Goal: Check status: Check status

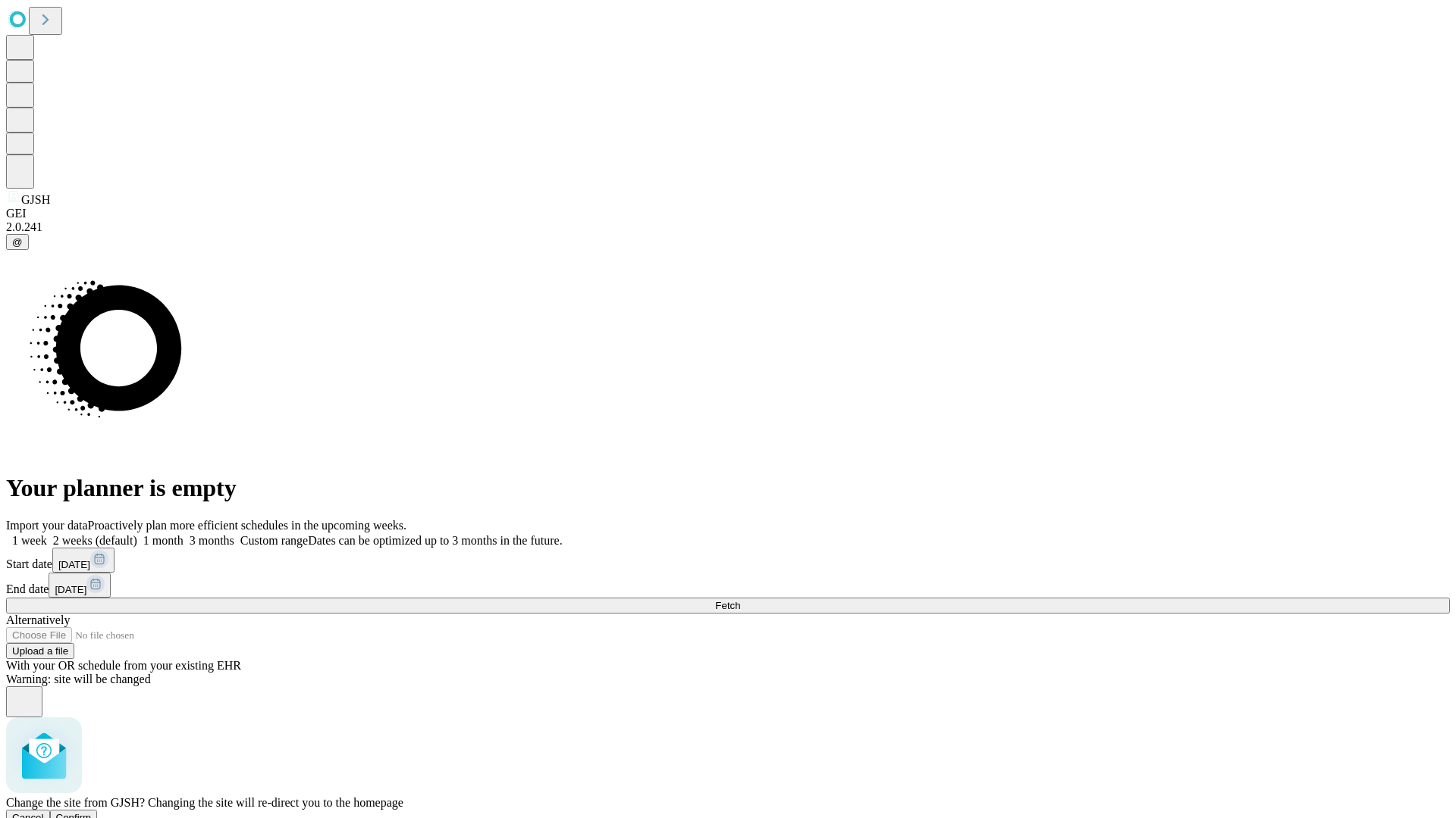
click at [92, 813] on span "Confirm" at bounding box center [74, 818] width 35 height 12
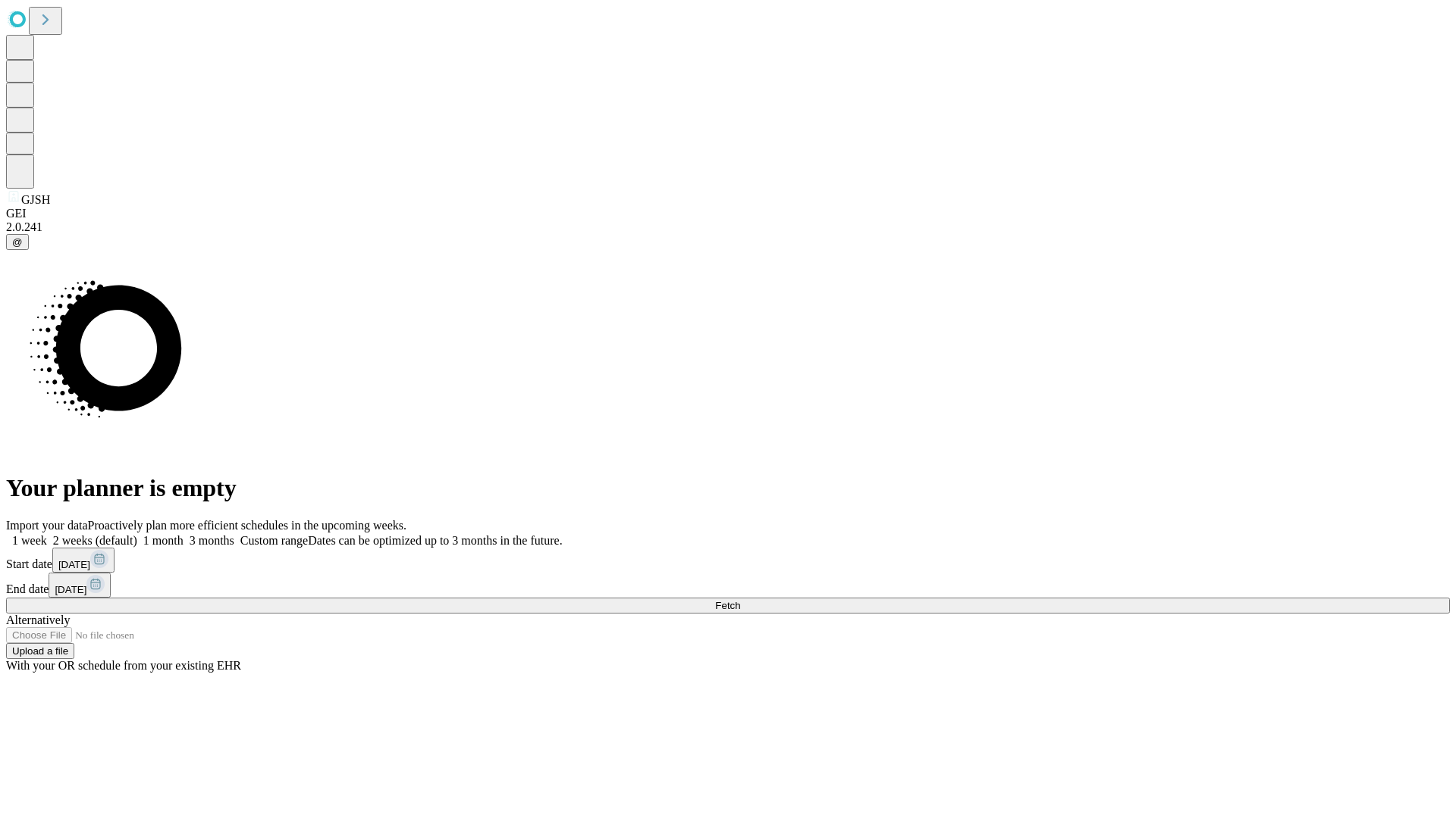
click at [137, 534] on label "2 weeks (default)" at bounding box center [92, 541] width 90 height 13
click at [740, 600] on span "Fetch" at bounding box center [728, 605] width 25 height 12
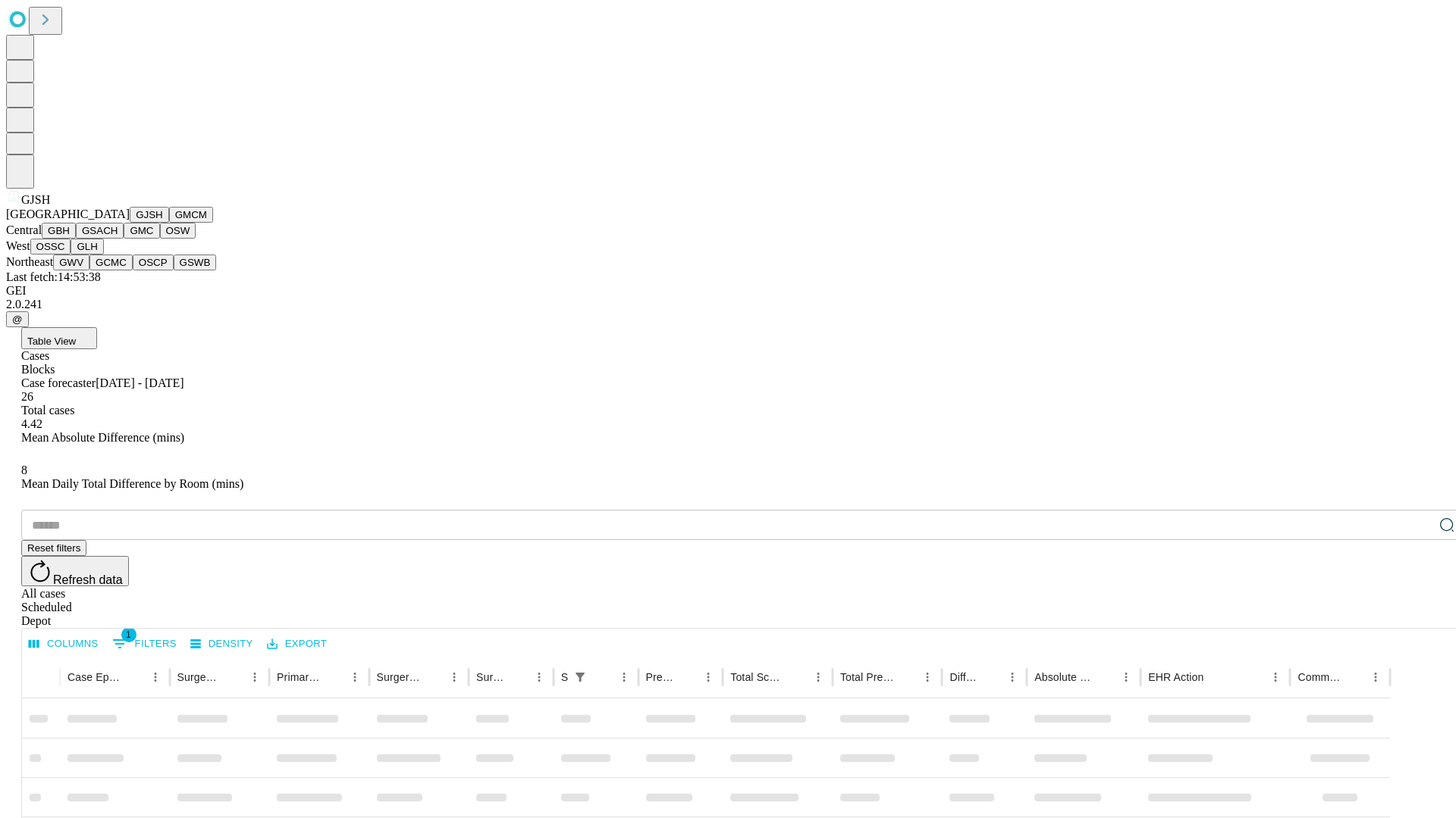
click at [169, 223] on button "GMCM" at bounding box center [191, 215] width 44 height 16
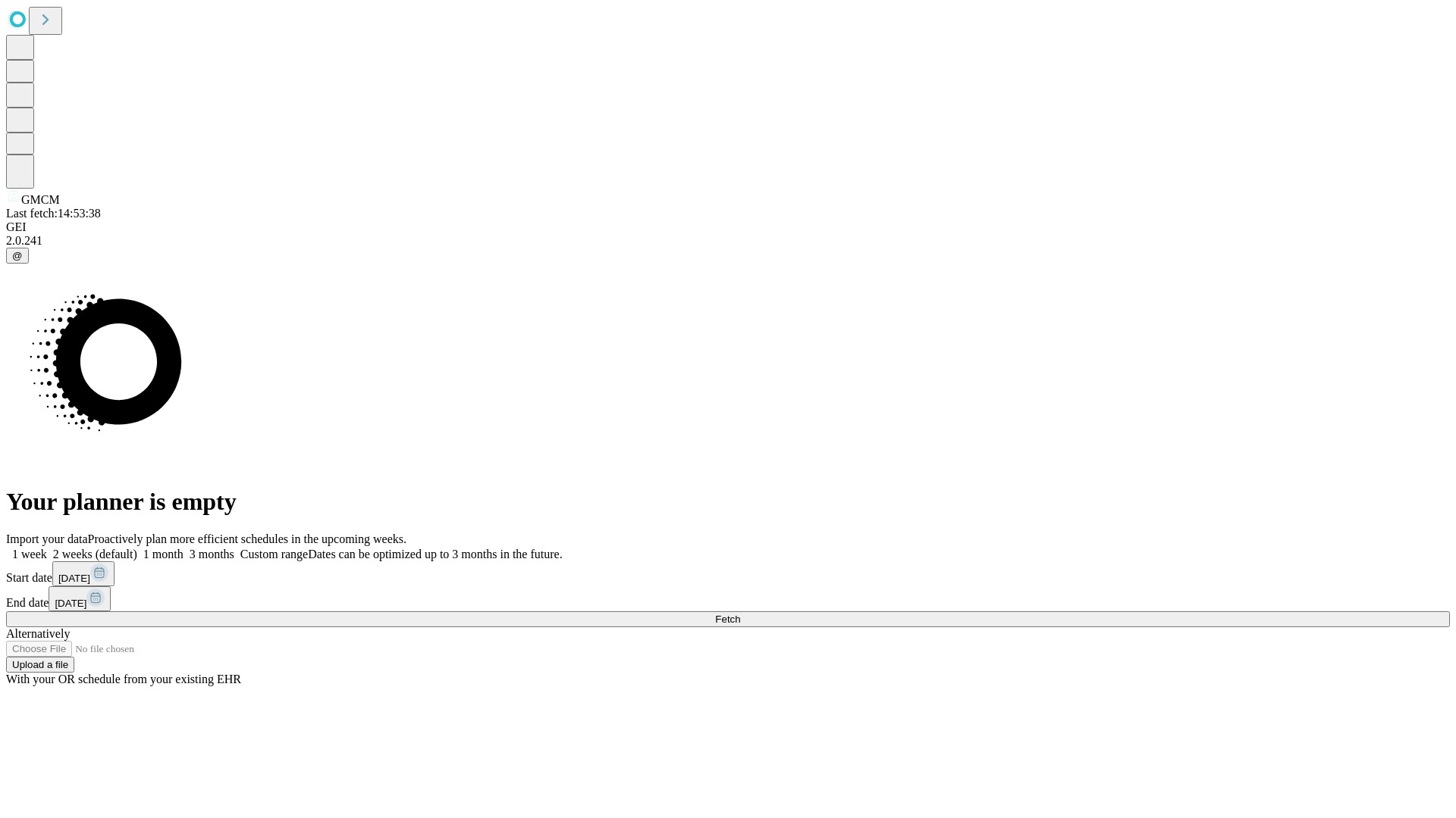
click at [137, 548] on label "2 weeks (default)" at bounding box center [92, 554] width 90 height 13
click at [740, 614] on span "Fetch" at bounding box center [728, 619] width 25 height 12
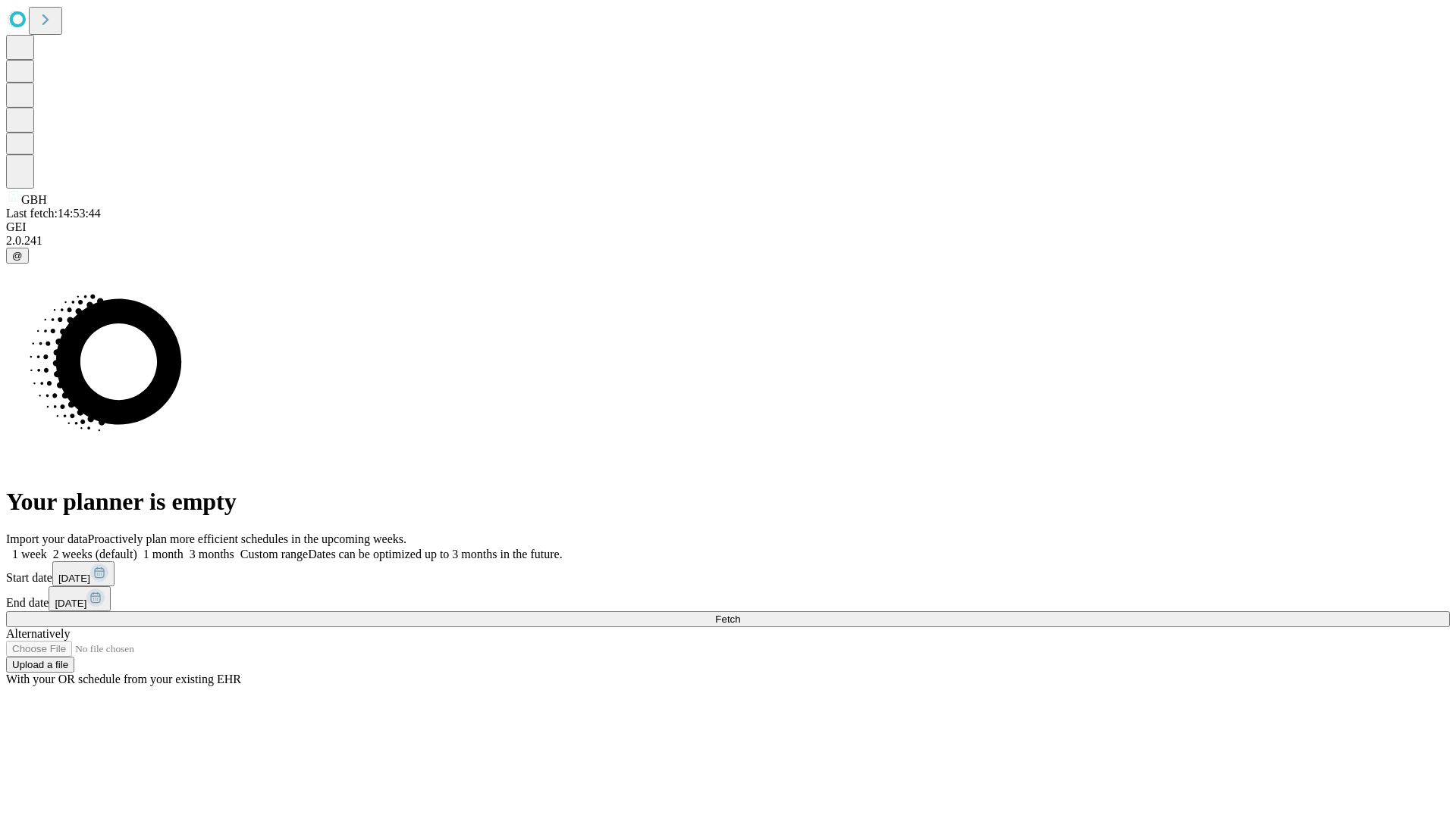
click at [137, 548] on label "2 weeks (default)" at bounding box center [92, 554] width 90 height 13
click at [740, 614] on span "Fetch" at bounding box center [728, 619] width 25 height 12
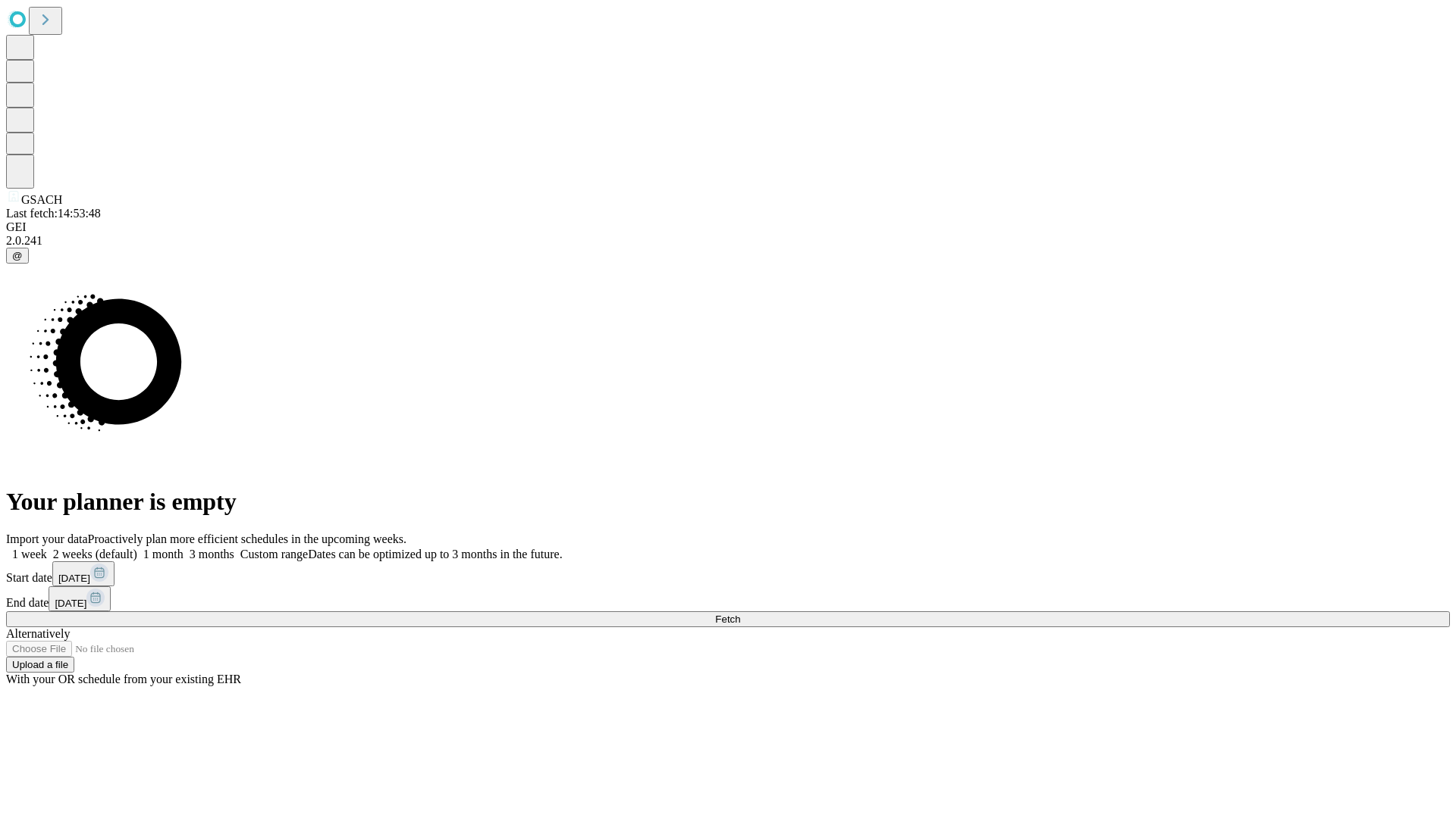
click at [137, 548] on label "2 weeks (default)" at bounding box center [92, 554] width 90 height 13
click at [740, 614] on span "Fetch" at bounding box center [728, 619] width 25 height 12
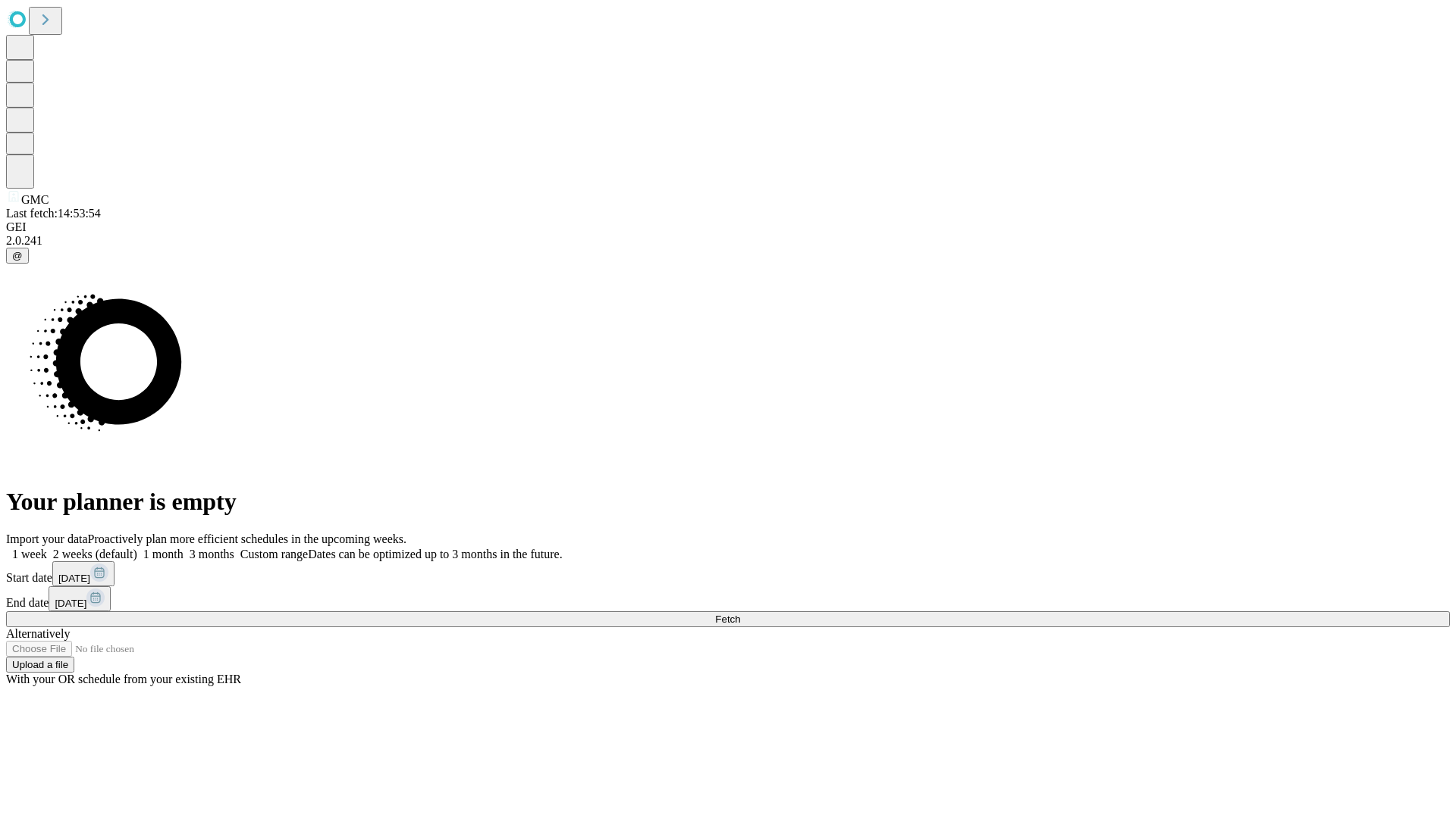
click at [137, 548] on label "2 weeks (default)" at bounding box center [92, 554] width 90 height 13
click at [740, 614] on span "Fetch" at bounding box center [728, 619] width 25 height 12
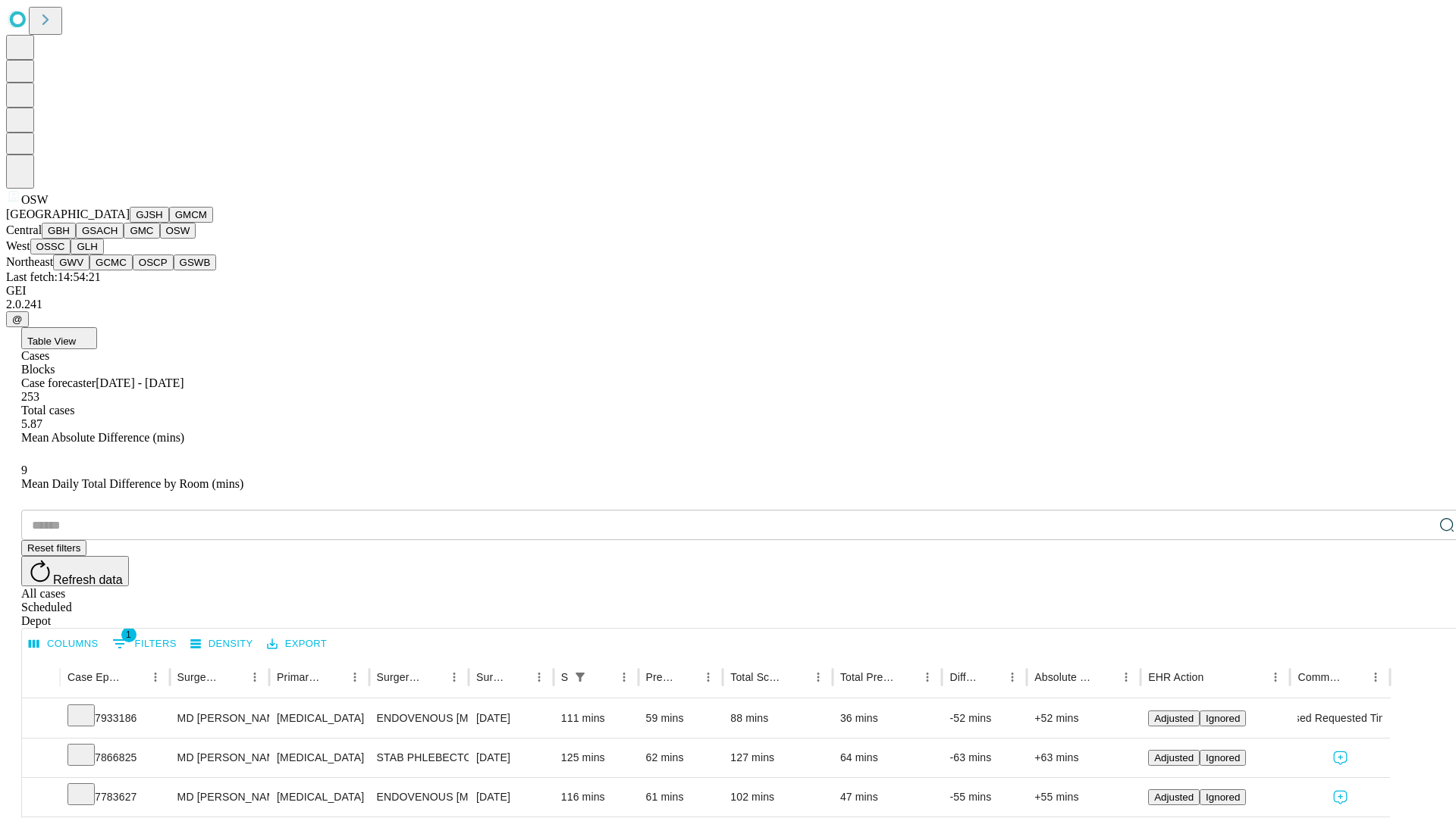
click at [71, 254] on button "OSSC" at bounding box center [50, 247] width 41 height 16
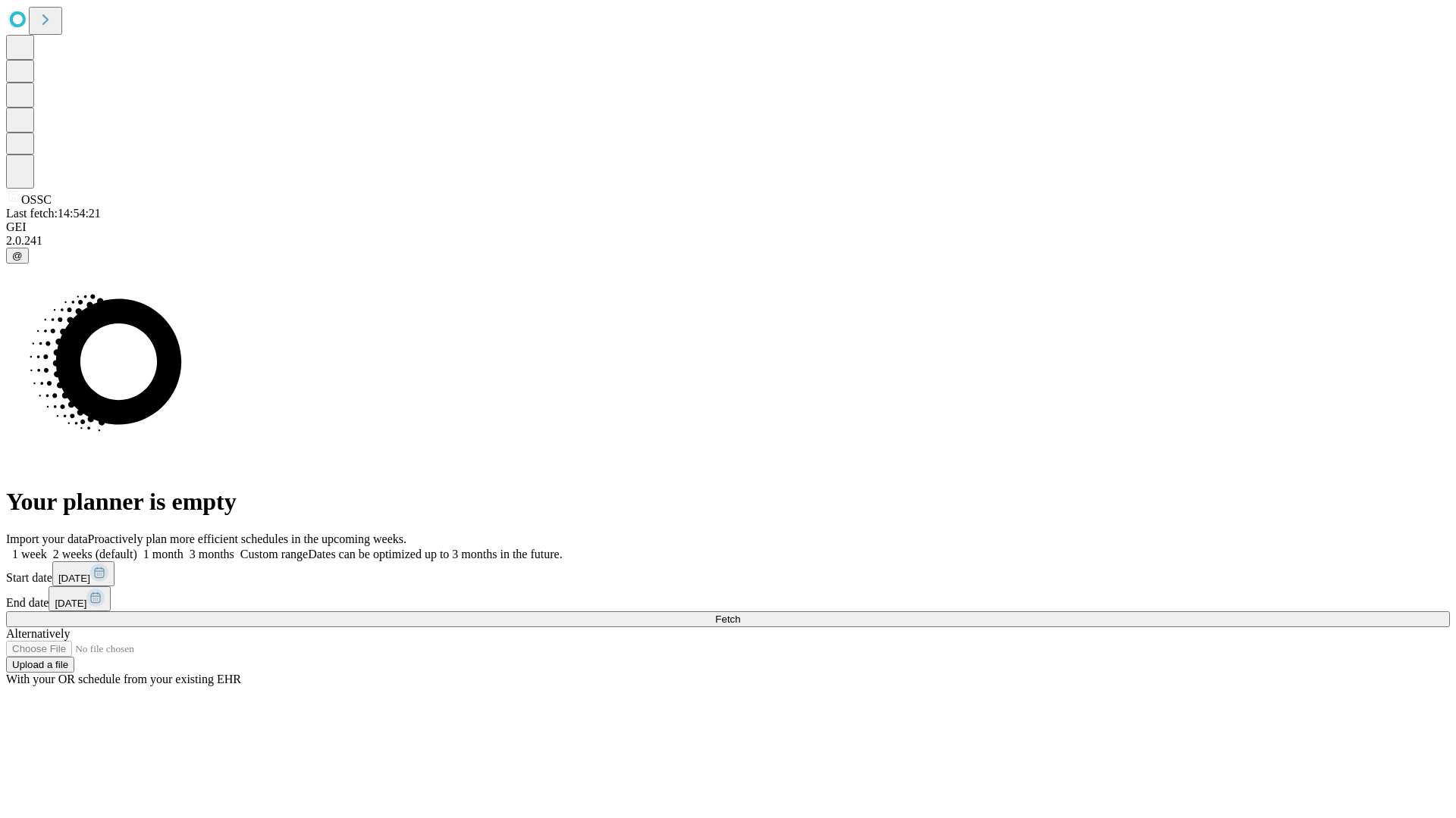
click at [137, 548] on label "2 weeks (default)" at bounding box center [92, 554] width 90 height 13
click at [740, 614] on span "Fetch" at bounding box center [728, 619] width 25 height 12
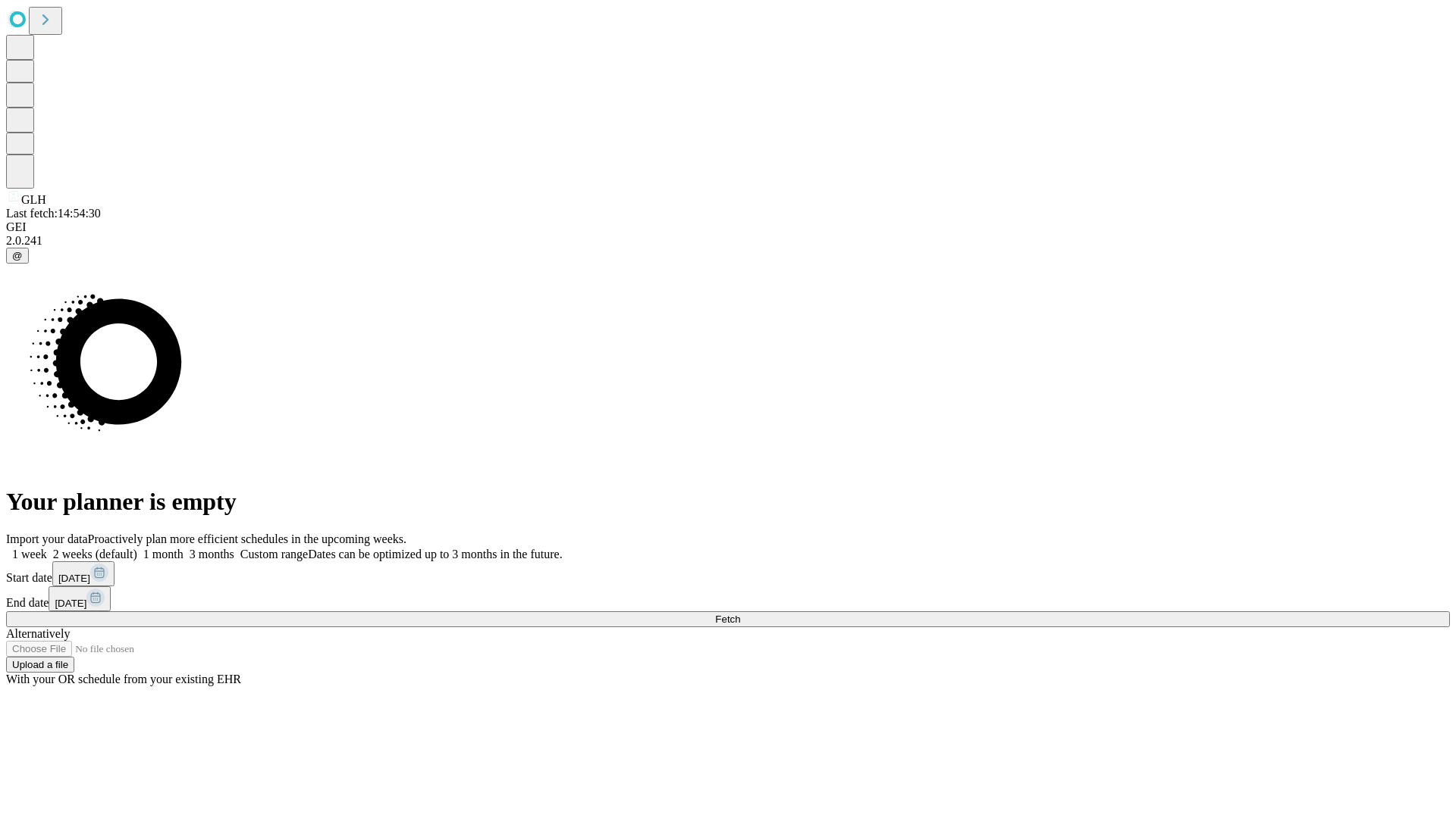
click at [137, 548] on label "2 weeks (default)" at bounding box center [92, 554] width 90 height 13
click at [740, 614] on span "Fetch" at bounding box center [728, 619] width 25 height 12
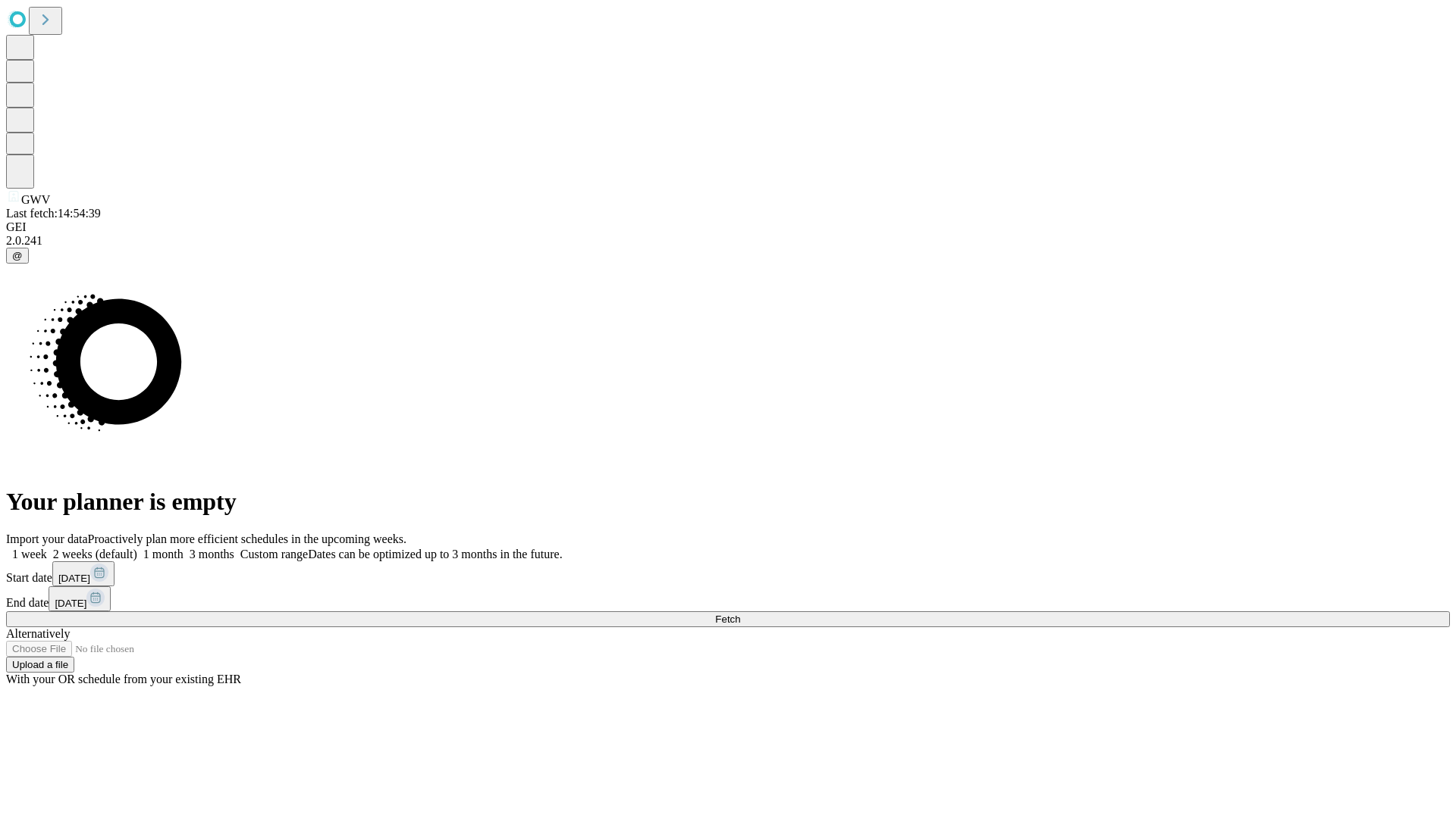
click at [137, 548] on label "2 weeks (default)" at bounding box center [92, 554] width 90 height 13
click at [740, 614] on span "Fetch" at bounding box center [728, 619] width 25 height 12
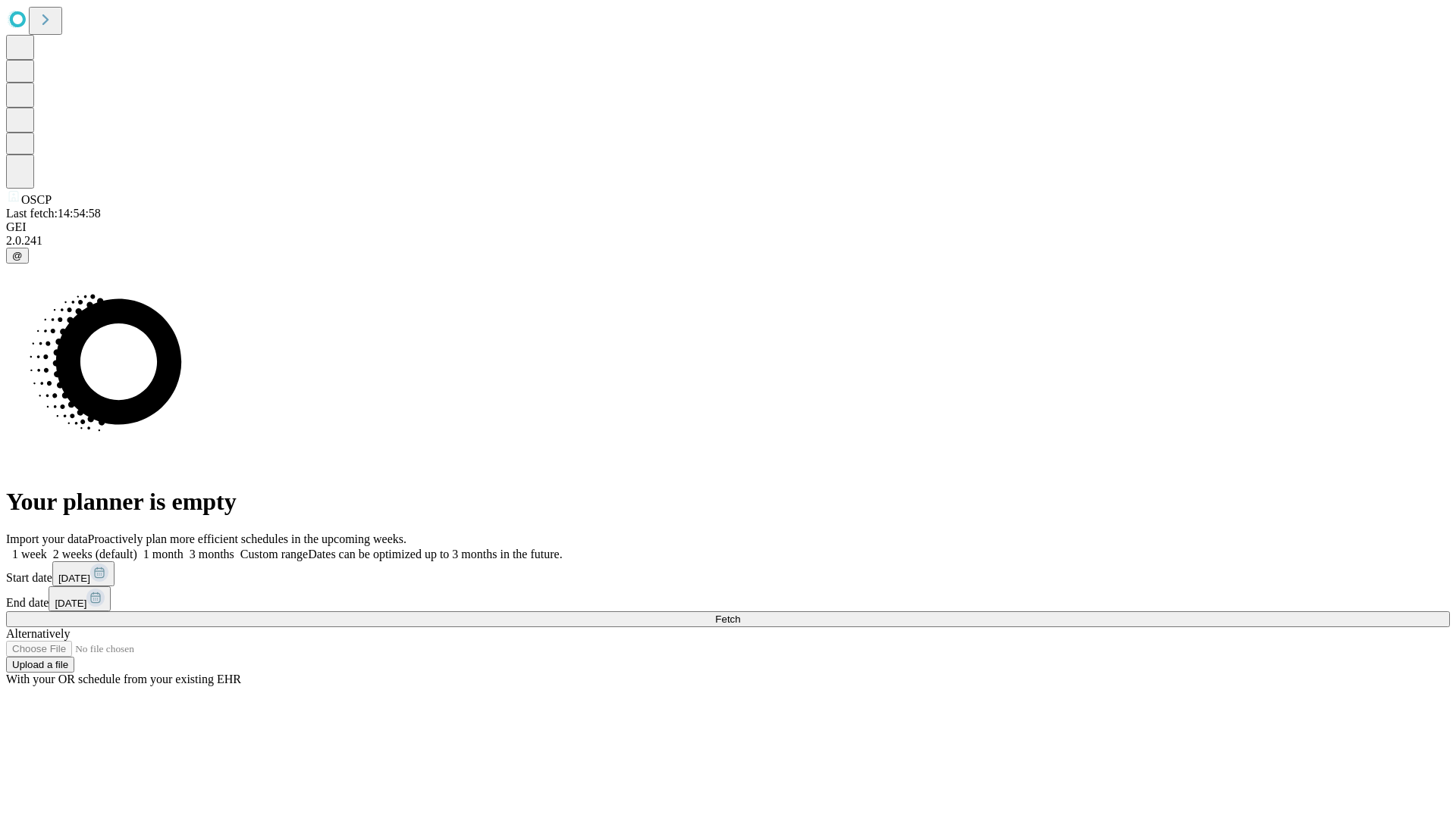
click at [137, 548] on label "2 weeks (default)" at bounding box center [92, 554] width 90 height 13
click at [740, 614] on span "Fetch" at bounding box center [728, 619] width 25 height 12
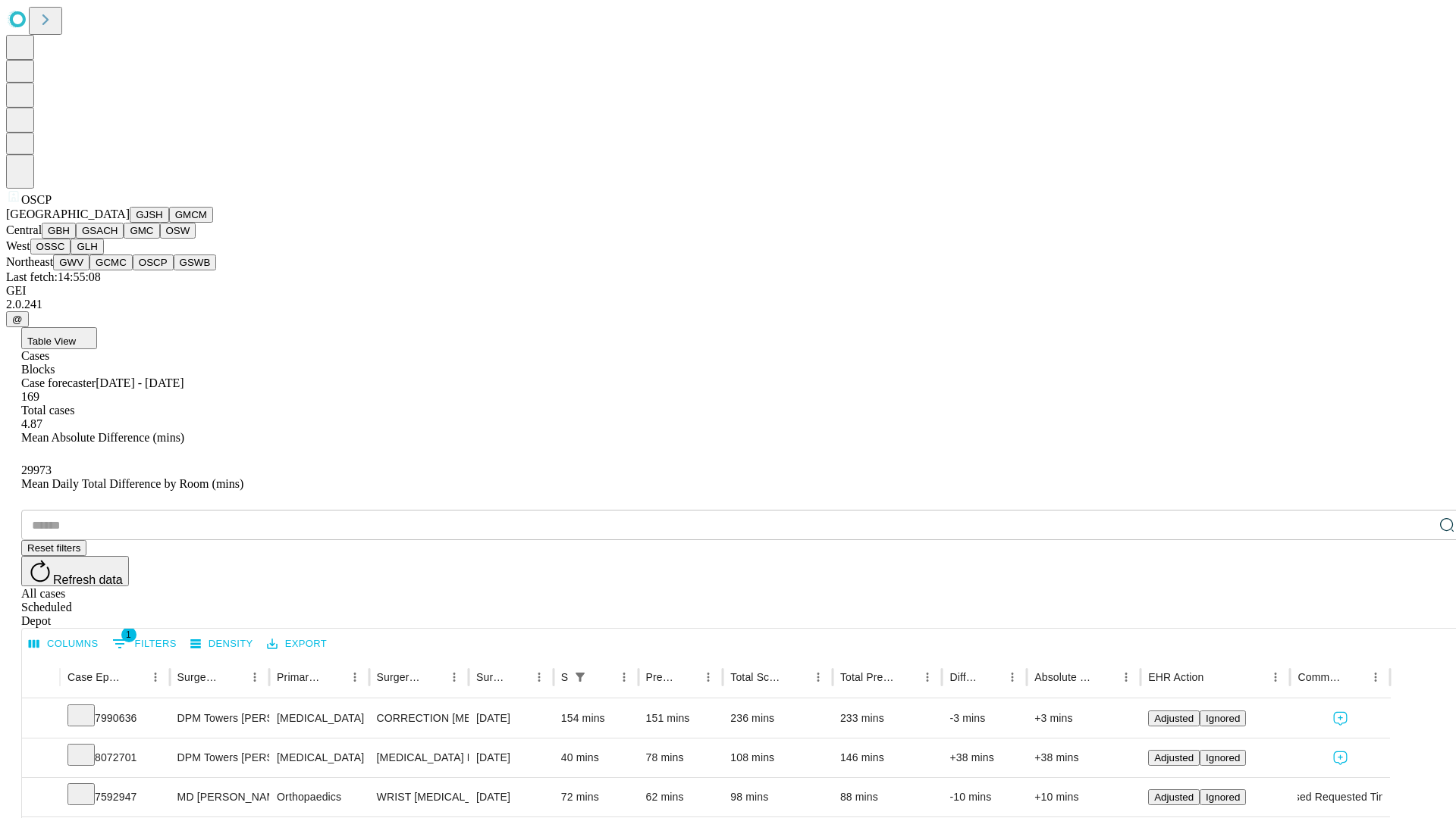
click at [174, 271] on button "GSWB" at bounding box center [196, 263] width 44 height 16
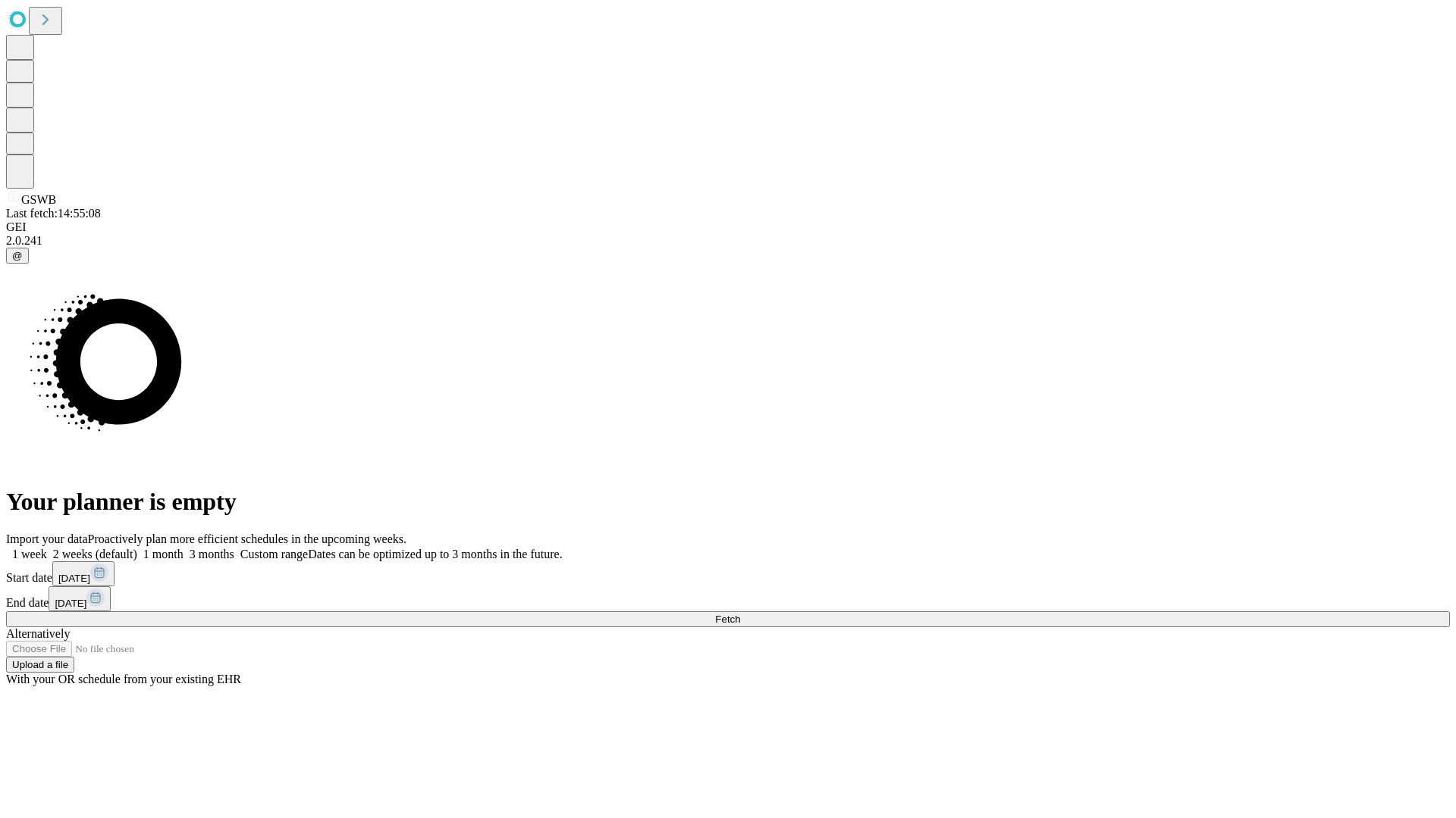
click at [137, 548] on label "2 weeks (default)" at bounding box center [92, 554] width 90 height 13
click at [740, 614] on span "Fetch" at bounding box center [728, 619] width 25 height 12
